Goal: Information Seeking & Learning: Understand process/instructions

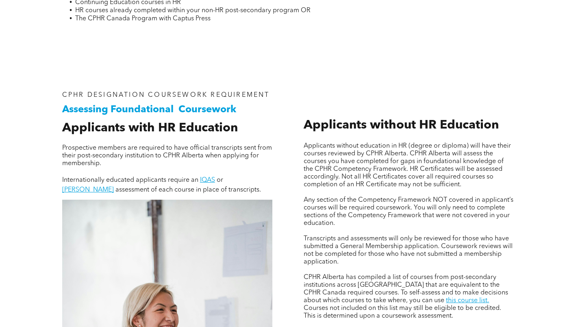
scroll to position [528, 0]
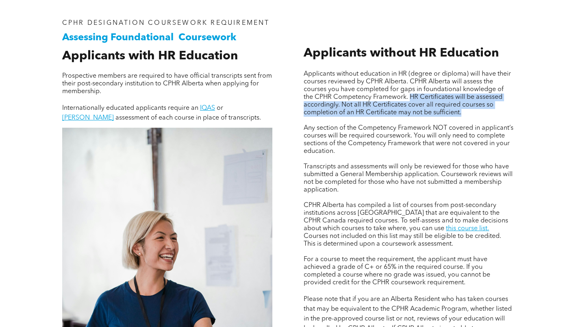
drag, startPoint x: 412, startPoint y: 96, endPoint x: 473, endPoint y: 111, distance: 62.9
click at [473, 111] on p "Applicants without education in HR (degree or diploma) will have their courses …" at bounding box center [409, 93] width 210 height 46
copy span "HR Certificates will be assessed accordingly. Not all HR Certificates cover all…"
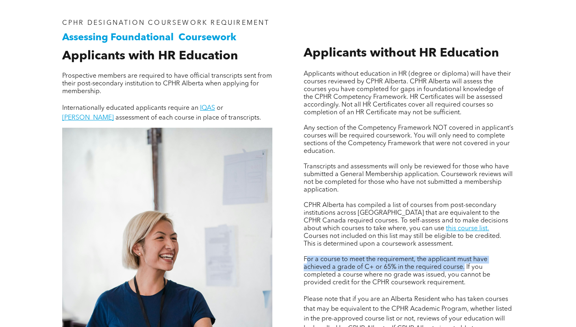
drag, startPoint x: 306, startPoint y: 259, endPoint x: 465, endPoint y: 267, distance: 158.7
click at [465, 267] on span "For a course to meet the requirement, the applicant must have achieved a grade …" at bounding box center [397, 271] width 187 height 30
drag, startPoint x: 465, startPoint y: 267, endPoint x: 458, endPoint y: 266, distance: 7.0
click at [455, 266] on span "For a course to meet the requirement, the applicant must have achieved a grade …" at bounding box center [397, 271] width 187 height 30
click at [463, 266] on span "For a course to meet the requirement, the applicant must have achieved a grade …" at bounding box center [397, 271] width 187 height 30
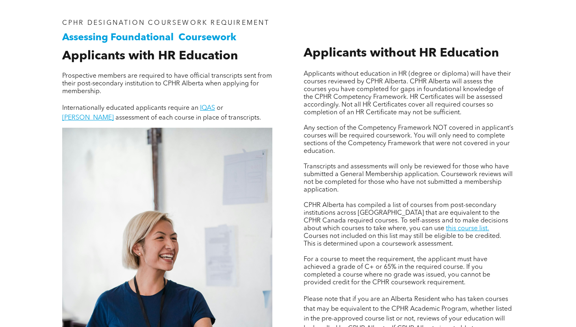
click at [301, 259] on div "Applicants without education in HR (degree or diploma) will have their courses …" at bounding box center [408, 236] width 223 height 447
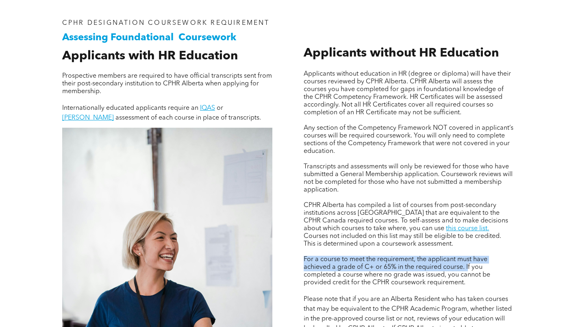
drag, startPoint x: 303, startPoint y: 257, endPoint x: 467, endPoint y: 263, distance: 164.3
click at [467, 263] on div "Applicants without education in HR (degree or diploma) will have their courses …" at bounding box center [408, 236] width 223 height 447
copy span "For a course to meet the requirement, the applicant must have achieved a grade …"
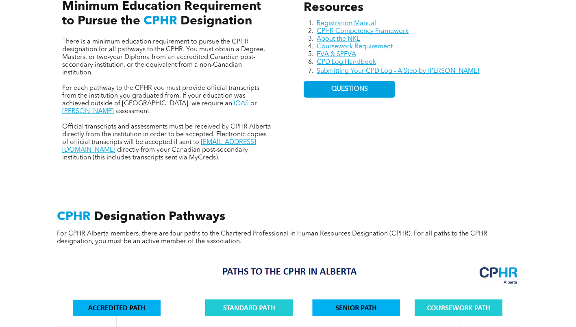
scroll to position [305, 0]
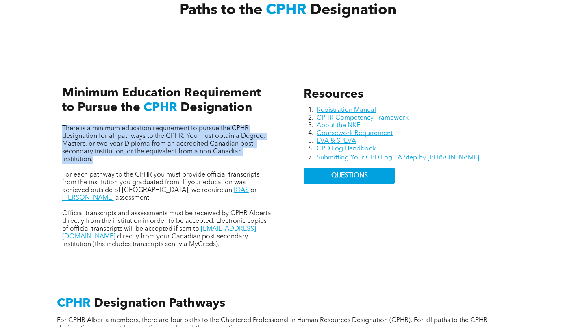
drag, startPoint x: 59, startPoint y: 126, endPoint x: 119, endPoint y: 158, distance: 67.8
click at [119, 158] on div "Resources Registration Manual CPHR Competency Framework About the NKE Coursewor…" at bounding box center [288, 158] width 488 height 215
copy span "There is a minimum education requirement to pursue the CPHR designation for all…"
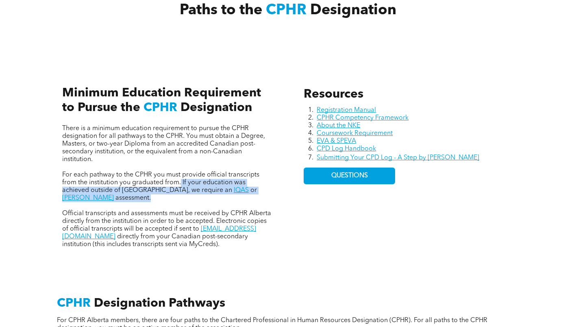
drag, startPoint x: 180, startPoint y: 183, endPoint x: 275, endPoint y: 193, distance: 94.8
click at [275, 193] on div "There is a minimum education requirement to pursue the CPHR designation for all…" at bounding box center [167, 158] width 223 height 192
copy p "If your education was achieved outside of [GEOGRAPHIC_DATA], we require an IQAS…"
